Goal: Task Accomplishment & Management: Manage account settings

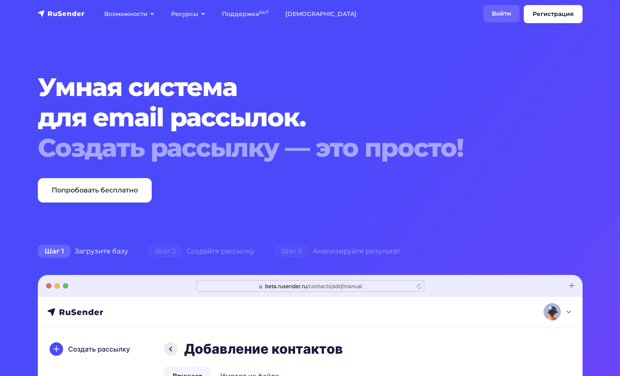
click at [505, 11] on link "Войти" at bounding box center [502, 13] width 36 height 17
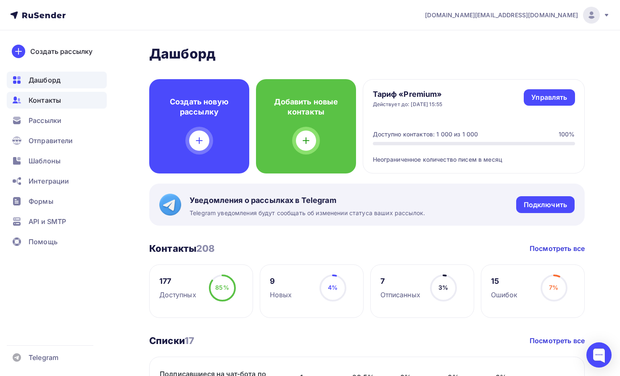
click at [55, 98] on span "Контакты" at bounding box center [45, 100] width 32 height 10
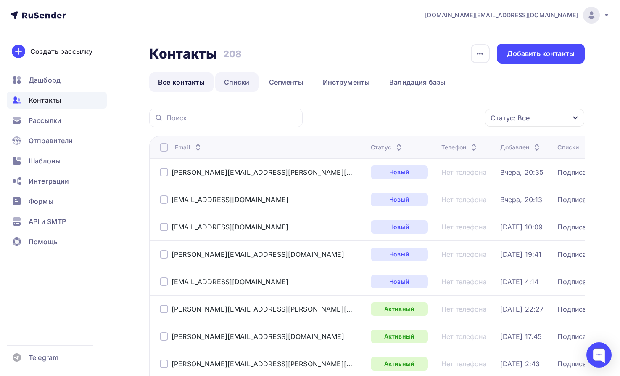
click at [247, 81] on link "Списки" at bounding box center [236, 81] width 43 height 19
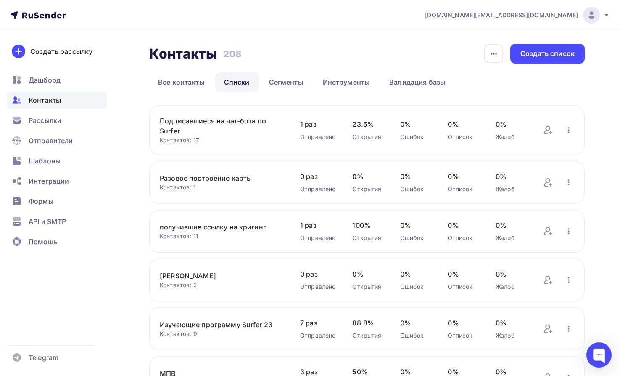
click at [230, 121] on link "Подписавшиеся на чат-бота по Surfer" at bounding box center [222, 126] width 124 height 20
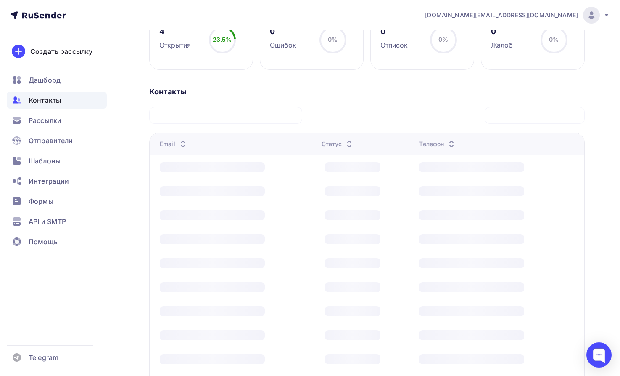
scroll to position [213, 0]
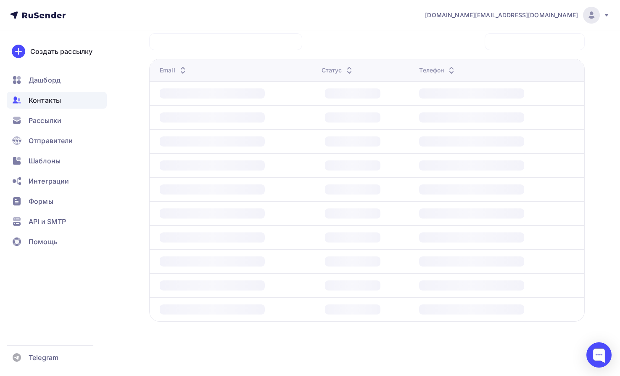
click at [230, 140] on div at bounding box center [212, 141] width 105 height 10
click at [140, 122] on div "Назад Подписавшиеся на чат-бота по Surfer Переименовать список Скачать список О…" at bounding box center [310, 96] width 620 height 559
click at [209, 70] on div "Email" at bounding box center [237, 70] width 155 height 8
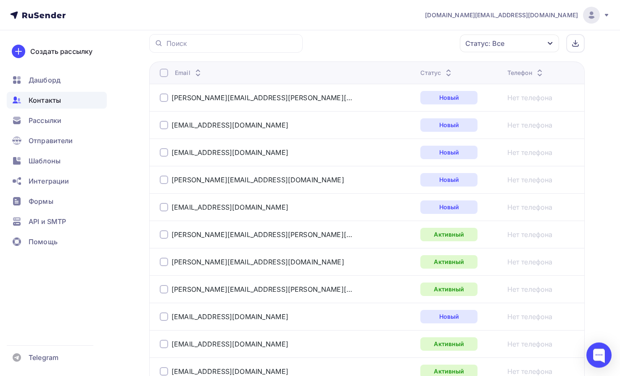
scroll to position [170, 0]
